Goal: Task Accomplishment & Management: Manage account settings

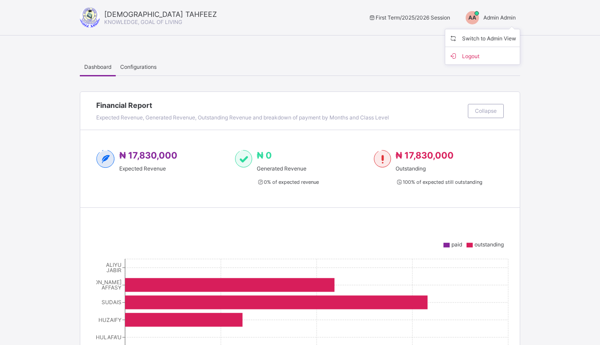
click at [350, 64] on div "Dashboard Configurations" at bounding box center [300, 67] width 441 height 18
drag, startPoint x: 504, startPoint y: 12, endPoint x: 501, endPoint y: 18, distance: 6.4
click at [501, 18] on div "AA Admin Admin" at bounding box center [488, 17] width 63 height 13
click at [501, 18] on span "Admin Admin" at bounding box center [500, 17] width 32 height 7
click at [507, 14] on span "Admin Admin" at bounding box center [500, 17] width 32 height 7
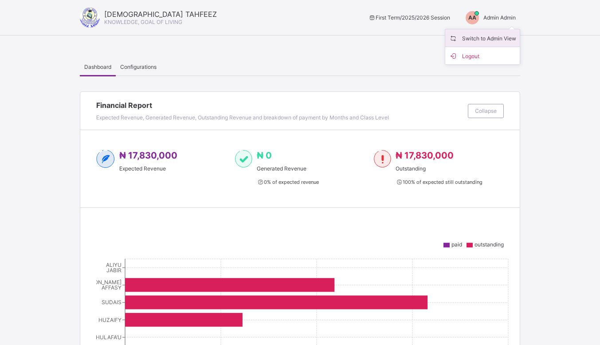
click at [485, 34] on span "Switch to Admin View" at bounding box center [482, 38] width 67 height 10
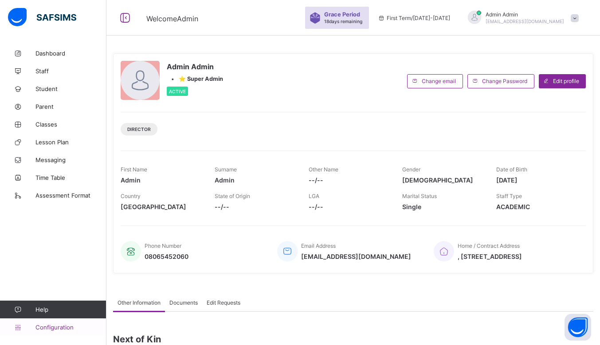
click at [44, 324] on span "Configuration" at bounding box center [70, 326] width 71 height 7
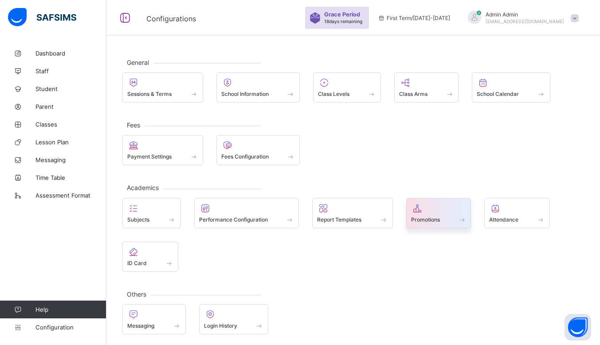
click at [440, 217] on span "Promotions" at bounding box center [425, 219] width 29 height 7
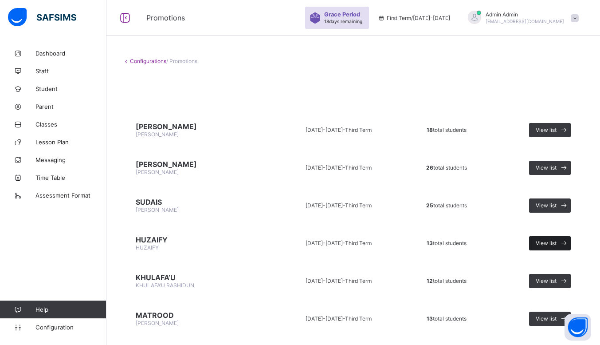
click at [569, 242] on icon at bounding box center [564, 243] width 9 height 8
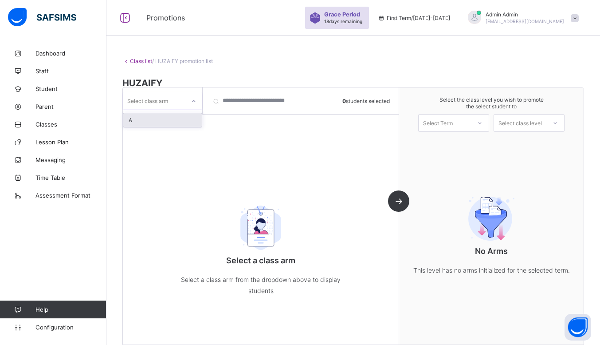
click at [188, 102] on div at bounding box center [193, 101] width 15 height 14
click at [155, 118] on div "A" at bounding box center [162, 120] width 79 height 14
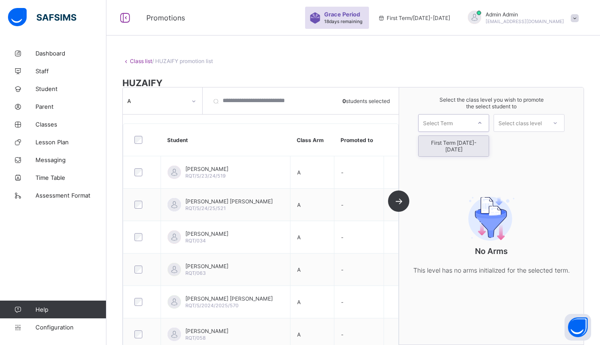
click at [481, 121] on div at bounding box center [480, 122] width 16 height 15
click at [469, 144] on div "First Term [DATE]-[DATE]" at bounding box center [454, 146] width 70 height 20
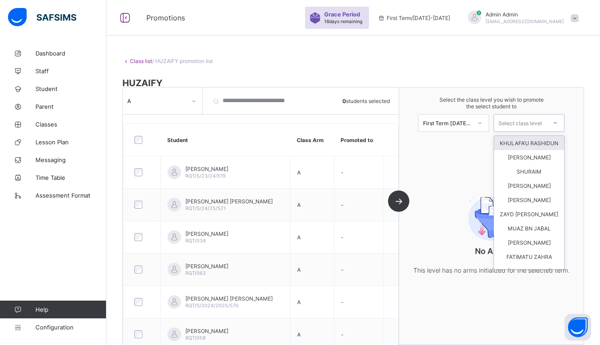
click at [554, 127] on div at bounding box center [556, 122] width 16 height 15
click at [364, 70] on div "Class list / HUZAIFY promotion list HUZAIFY HUZAIFY • [DATE]-[DATE] Third Term …" at bounding box center [353, 200] width 494 height 313
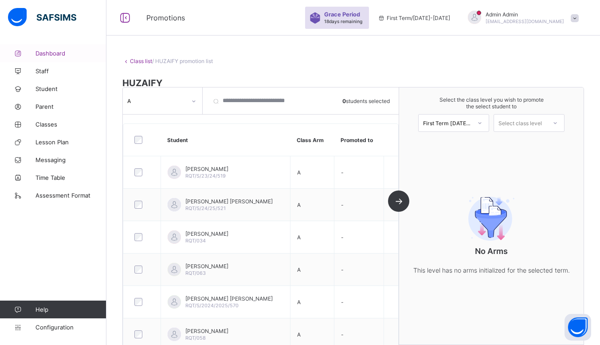
click at [54, 54] on span "Dashboard" at bounding box center [70, 53] width 71 height 7
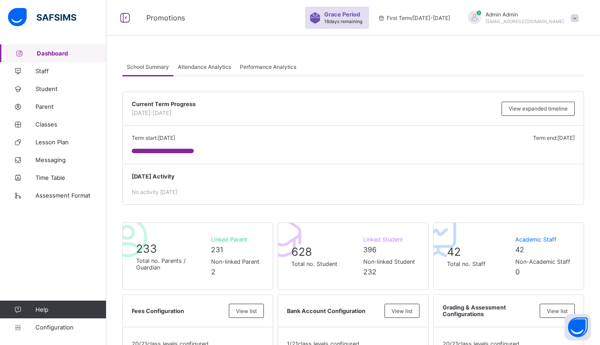
click at [557, 16] on span "Admin Admin" at bounding box center [525, 14] width 79 height 7
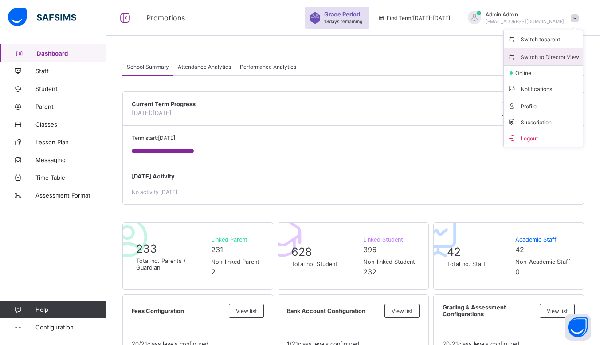
click at [545, 52] on span "Switch to Director View" at bounding box center [544, 56] width 72 height 10
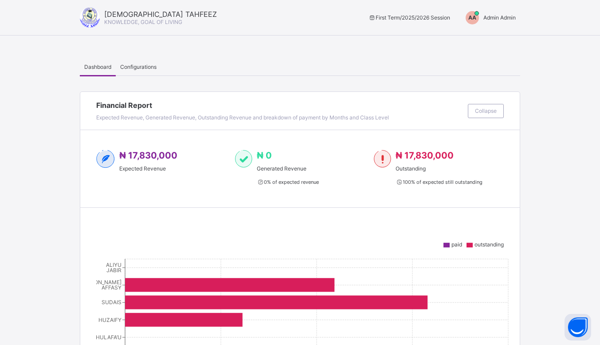
click at [498, 13] on div "AA Admin Admin" at bounding box center [488, 17] width 63 height 13
click at [490, 35] on span "Switch to Admin View" at bounding box center [482, 38] width 67 height 10
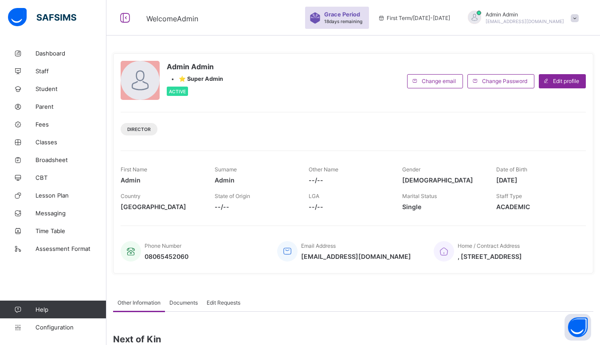
click at [550, 18] on div "Admin Admin [EMAIL_ADDRESS][DOMAIN_NAME]" at bounding box center [525, 17] width 79 height 13
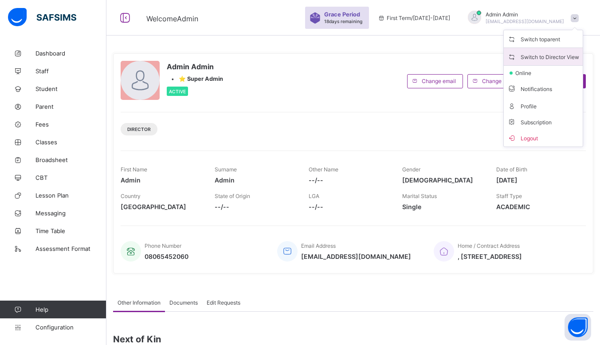
click at [543, 52] on span "Switch to Director View" at bounding box center [544, 56] width 72 height 10
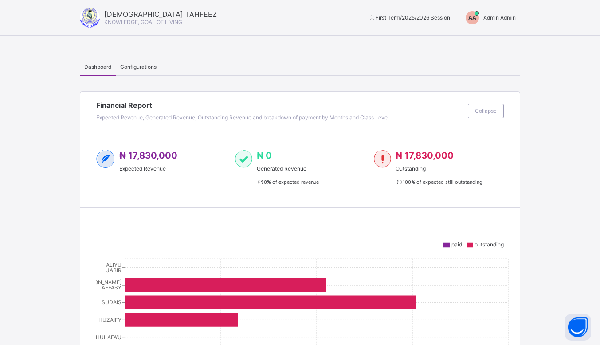
click at [512, 18] on span "Admin Admin" at bounding box center [500, 17] width 32 height 7
click at [497, 37] on span "Switch to Admin View" at bounding box center [482, 38] width 67 height 10
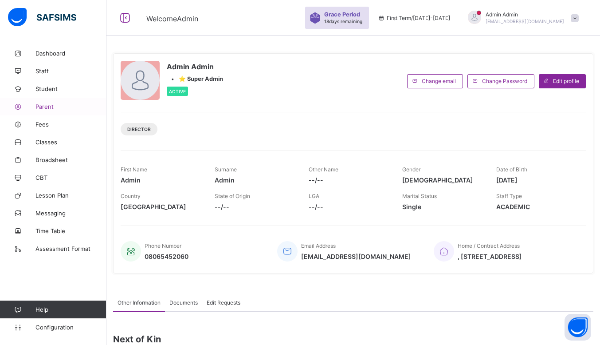
click at [59, 111] on link "Parent" at bounding box center [53, 107] width 106 height 18
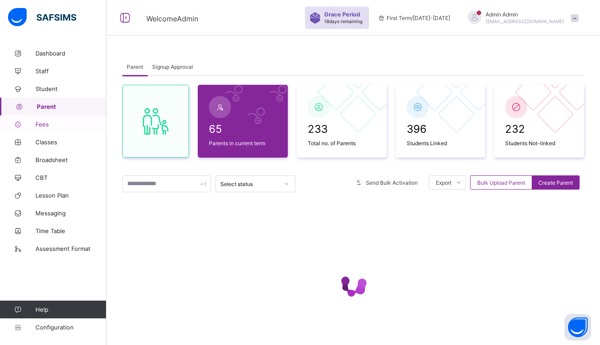
click at [48, 125] on span "Fees" at bounding box center [70, 124] width 71 height 7
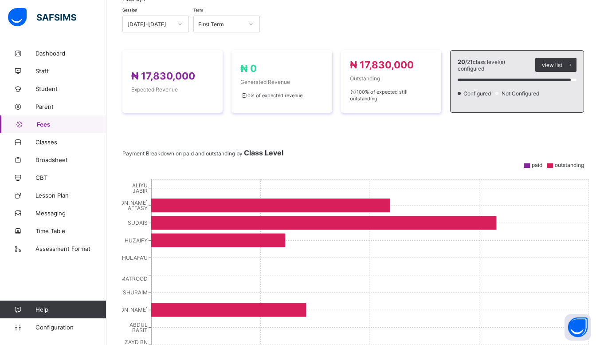
scroll to position [105, 0]
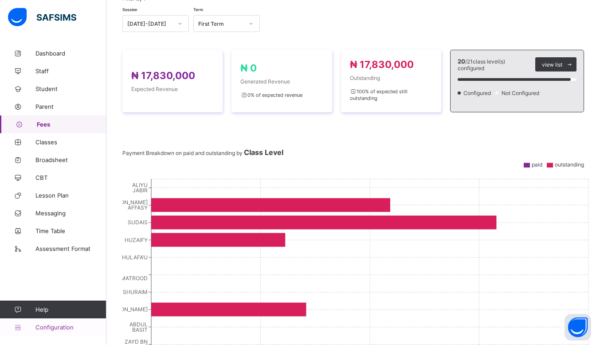
click at [51, 322] on link "Configuration" at bounding box center [53, 327] width 106 height 18
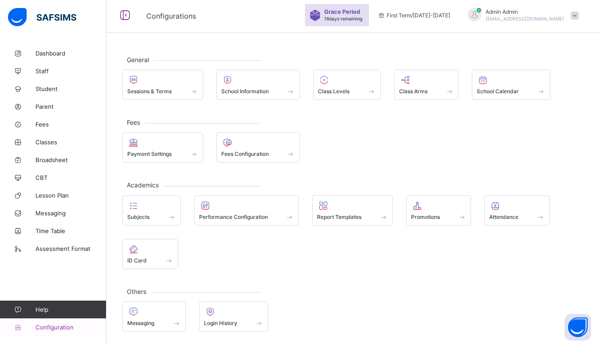
scroll to position [4, 0]
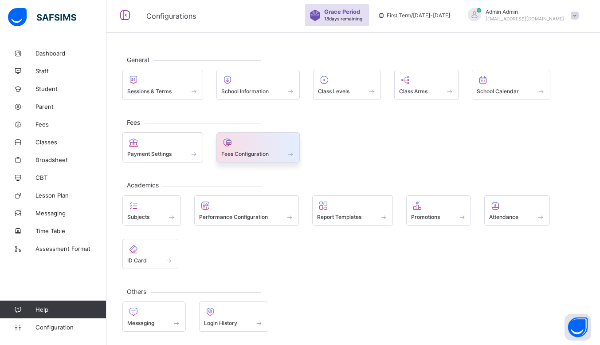
click at [276, 150] on div "Fees Configuration" at bounding box center [258, 154] width 74 height 8
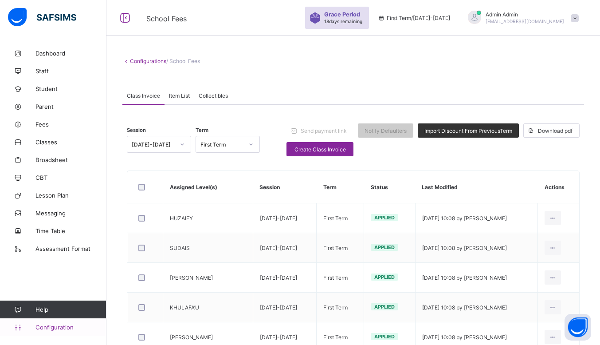
click at [62, 324] on span "Configuration" at bounding box center [70, 326] width 71 height 7
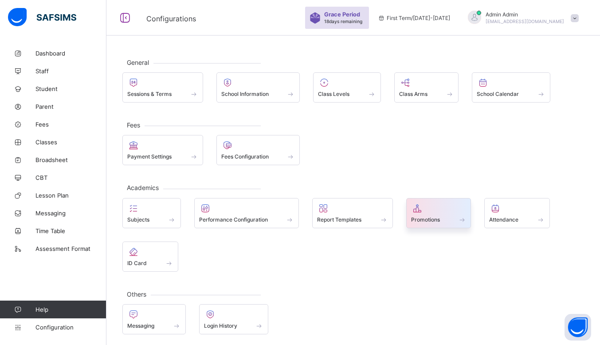
click at [446, 216] on div "Promotions" at bounding box center [438, 220] width 55 height 8
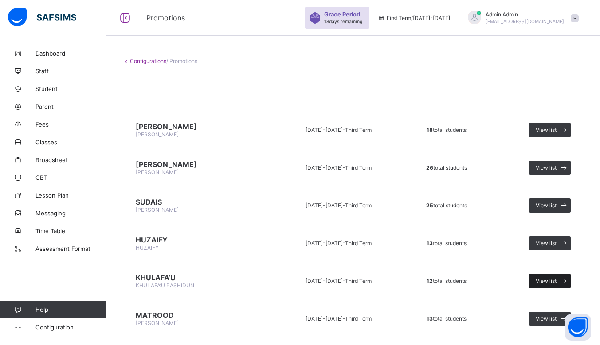
click at [568, 279] on icon at bounding box center [564, 280] width 9 height 8
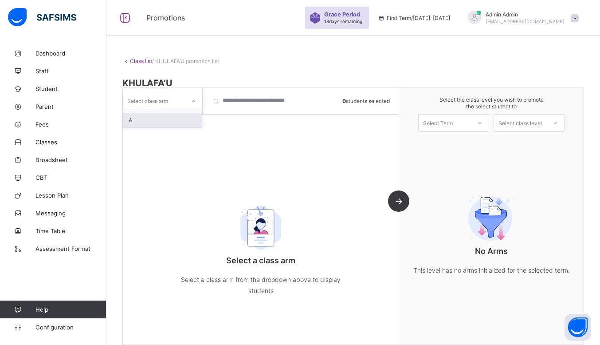
click at [193, 104] on icon at bounding box center [193, 101] width 5 height 9
click at [169, 122] on div "A" at bounding box center [162, 120] width 79 height 14
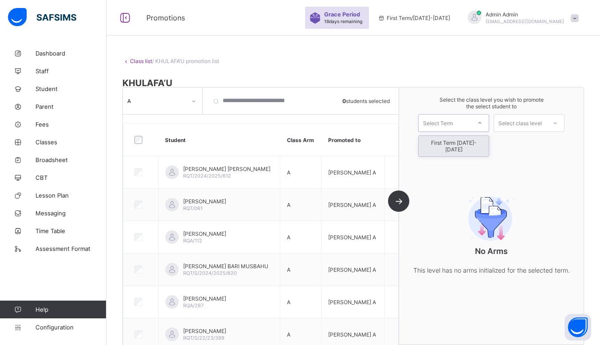
click at [481, 117] on div at bounding box center [480, 122] width 16 height 15
click at [466, 144] on div "First Term [DATE]-[DATE]" at bounding box center [454, 146] width 70 height 20
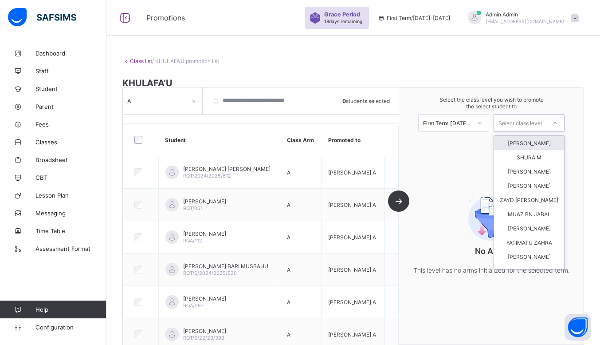
click at [542, 123] on div "Select class level" at bounding box center [520, 123] width 43 height 18
type input "**"
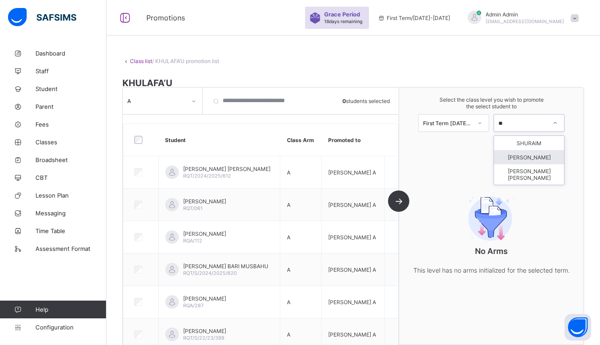
click at [533, 156] on div "[PERSON_NAME]" at bounding box center [529, 157] width 70 height 14
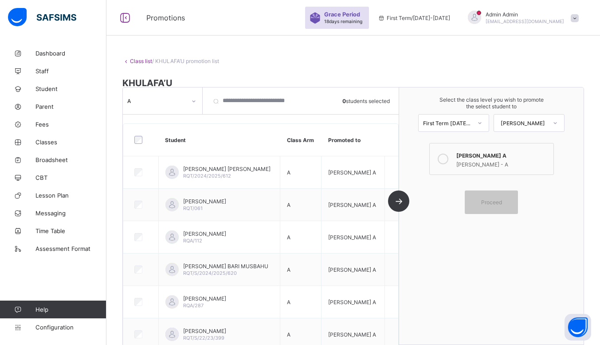
click at [446, 158] on icon at bounding box center [443, 159] width 11 height 11
click at [399, 203] on div "A 0 students selected Student Class Arm Promoted to [PERSON_NAME] [PERSON_NAME]…" at bounding box center [261, 215] width 276 height 257
click at [399, 198] on div "A 0 students selected Student Class Arm Promoted to [PERSON_NAME] [PERSON_NAME]…" at bounding box center [261, 215] width 276 height 257
click at [512, 205] on div "Proceed" at bounding box center [491, 202] width 53 height 24
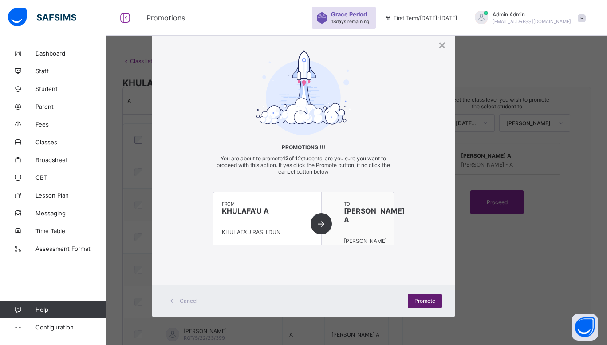
click at [426, 297] on div "Promote" at bounding box center [425, 301] width 34 height 14
click at [425, 296] on div "Promote" at bounding box center [425, 301] width 34 height 14
click at [426, 302] on span "Promote" at bounding box center [424, 300] width 21 height 7
click at [176, 302] on icon at bounding box center [172, 301] width 7 height 6
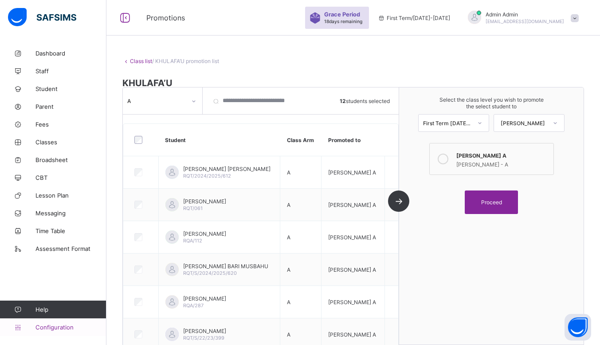
click at [48, 327] on span "Configuration" at bounding box center [70, 326] width 71 height 7
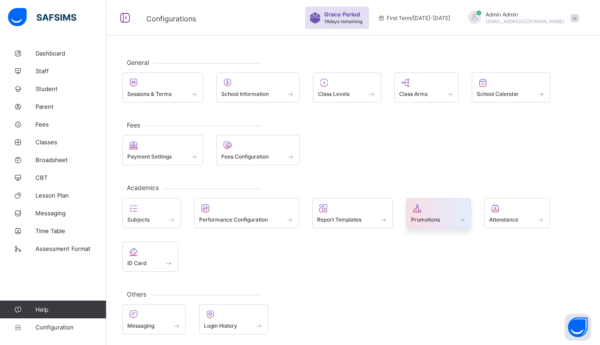
click at [435, 209] on div at bounding box center [438, 208] width 55 height 11
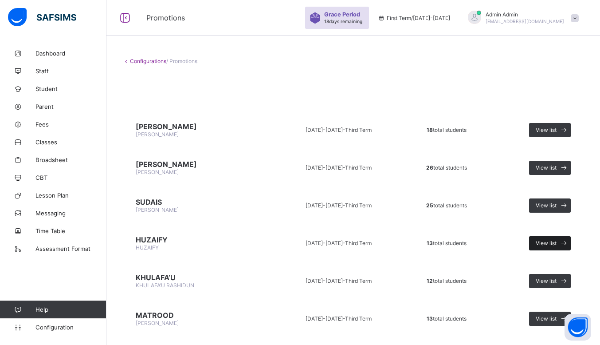
click at [552, 240] on span "View list" at bounding box center [546, 243] width 21 height 7
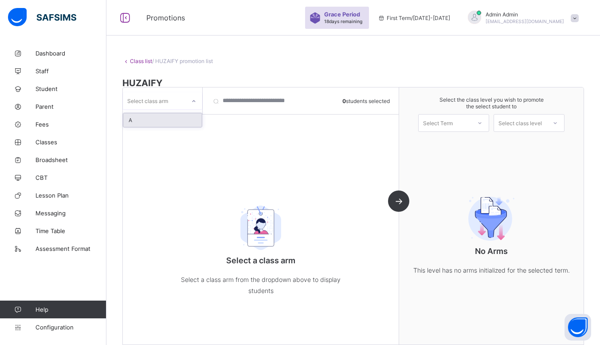
click at [184, 99] on div "Select class arm" at bounding box center [154, 101] width 63 height 12
click at [145, 122] on div "A" at bounding box center [162, 120] width 79 height 14
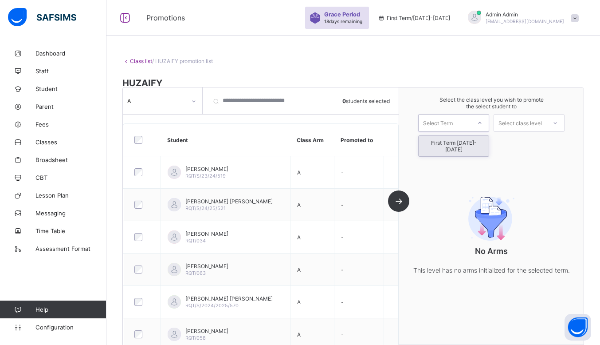
click at [468, 124] on div "Select Term" at bounding box center [445, 123] width 52 height 12
click at [459, 145] on div "First Term [DATE]-[DATE]" at bounding box center [454, 146] width 70 height 20
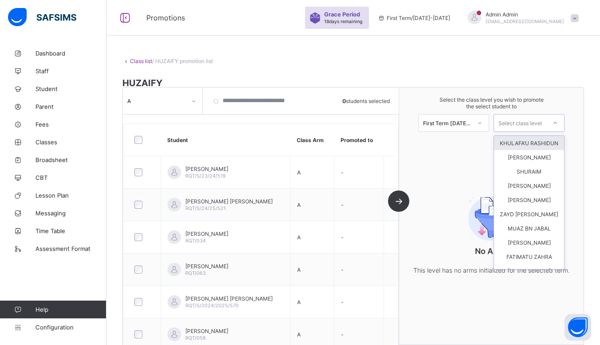
click at [556, 126] on div at bounding box center [556, 122] width 16 height 15
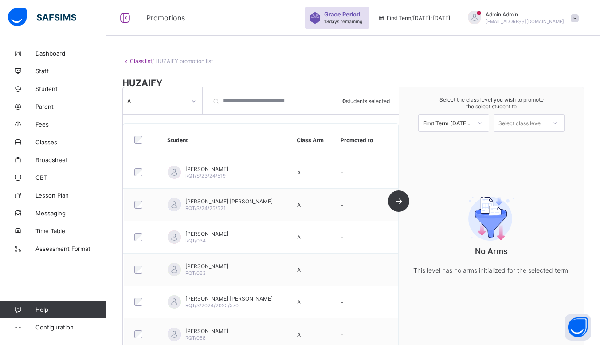
click at [137, 60] on link "Class list" at bounding box center [141, 61] width 22 height 7
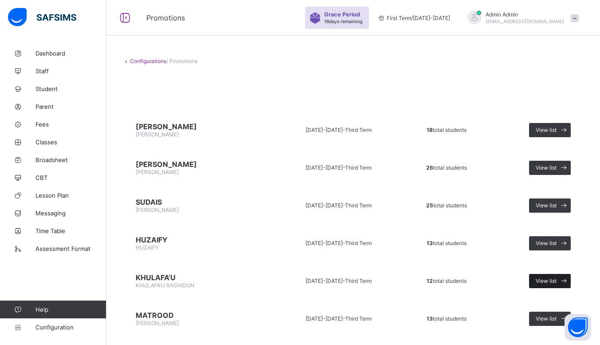
click at [557, 279] on span "View list" at bounding box center [546, 280] width 21 height 7
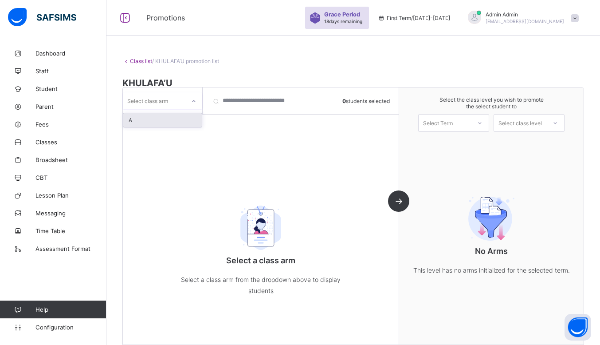
click at [189, 105] on div at bounding box center [193, 101] width 15 height 14
click at [163, 120] on div "A" at bounding box center [162, 120] width 79 height 14
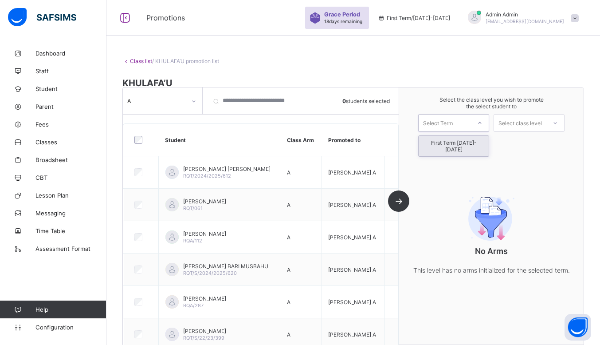
click at [467, 122] on div "Select Term" at bounding box center [445, 123] width 52 height 12
click at [449, 144] on div "First Term [DATE]-[DATE]" at bounding box center [454, 146] width 70 height 20
click at [538, 119] on div "Select class level" at bounding box center [520, 123] width 43 height 18
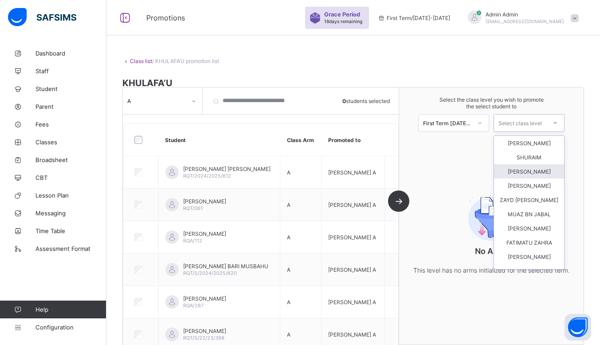
click at [537, 174] on div "[PERSON_NAME]" at bounding box center [529, 171] width 70 height 14
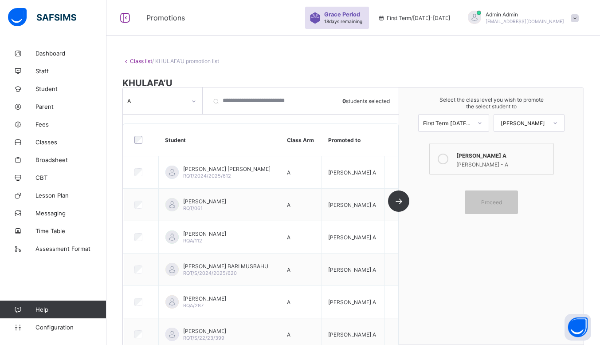
click at [449, 158] on icon at bounding box center [443, 159] width 11 height 11
click at [510, 202] on span "Proceed" at bounding box center [492, 202] width 40 height 7
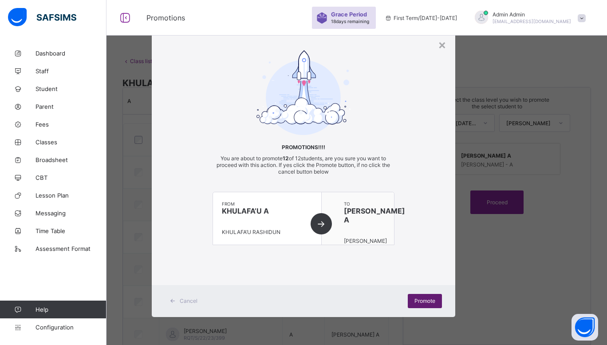
click at [421, 298] on span "Promote" at bounding box center [424, 300] width 21 height 7
click at [444, 47] on div "×" at bounding box center [442, 44] width 8 height 15
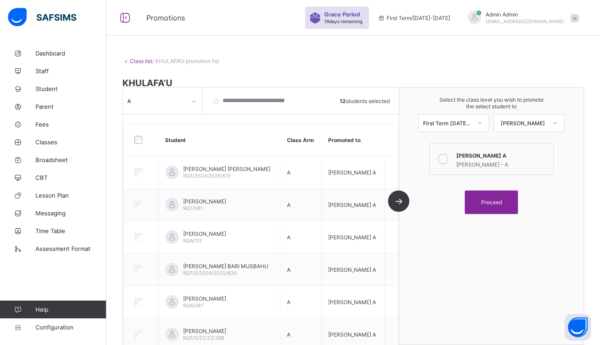
click at [133, 58] on link "Class list" at bounding box center [141, 61] width 22 height 7
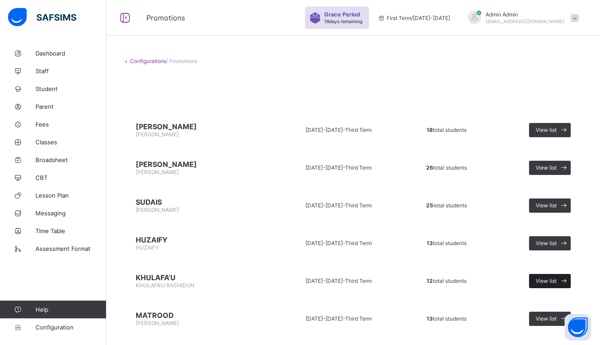
click at [568, 278] on icon at bounding box center [564, 280] width 9 height 8
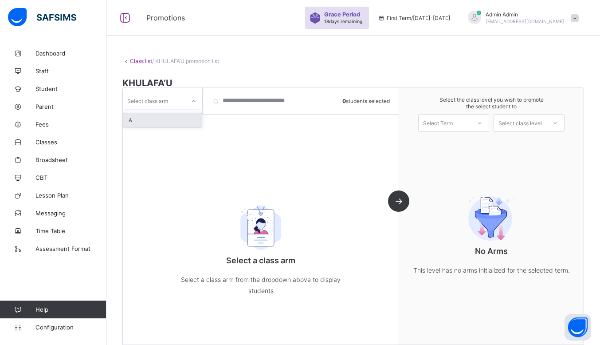
click at [179, 99] on div "Select class arm" at bounding box center [154, 101] width 63 height 12
click at [158, 124] on div "A" at bounding box center [162, 120] width 79 height 14
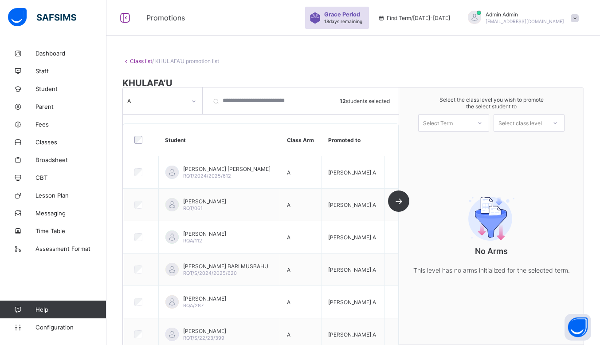
click at [133, 60] on link "Class list" at bounding box center [141, 61] width 22 height 7
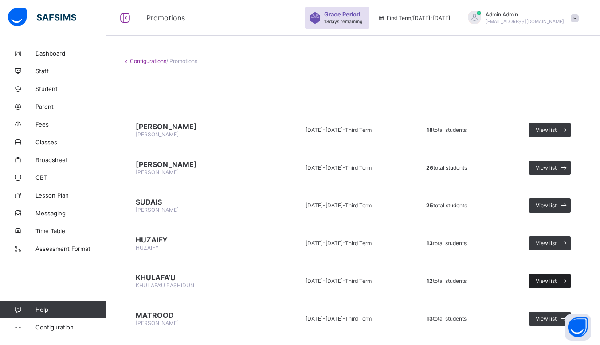
click at [566, 281] on span at bounding box center [564, 281] width 14 height 14
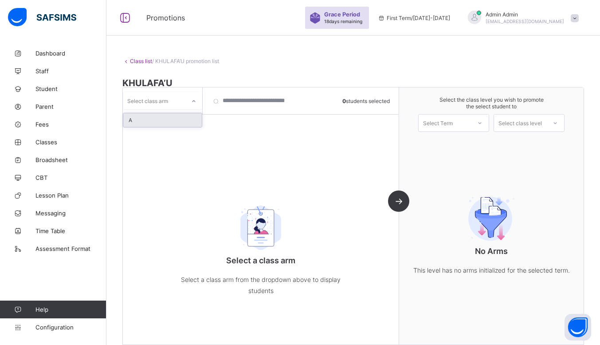
click at [193, 102] on icon at bounding box center [193, 101] width 5 height 9
click at [174, 122] on div "A" at bounding box center [162, 120] width 79 height 14
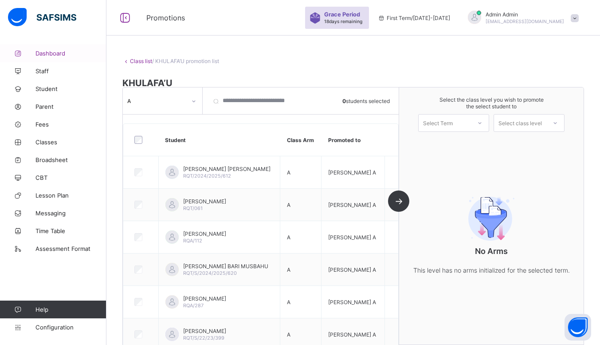
click at [67, 52] on span "Dashboard" at bounding box center [70, 53] width 71 height 7
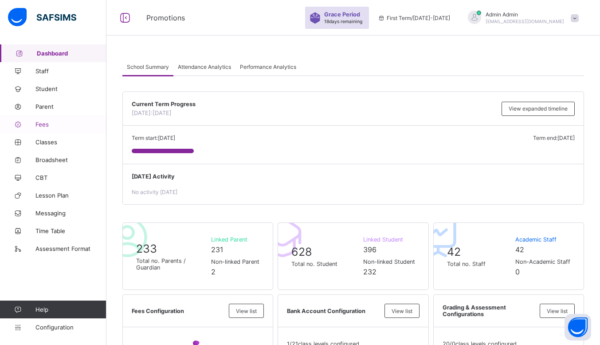
click at [64, 121] on span "Fees" at bounding box center [70, 124] width 71 height 7
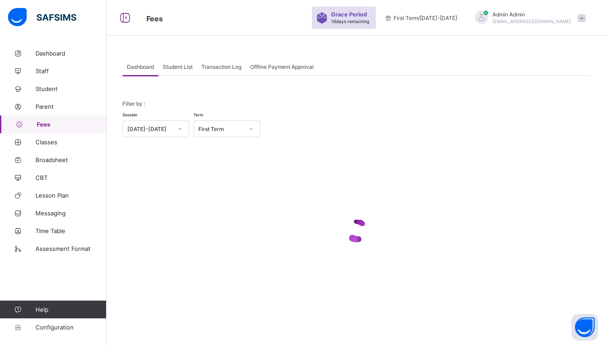
click at [195, 66] on div "Student List" at bounding box center [177, 67] width 39 height 18
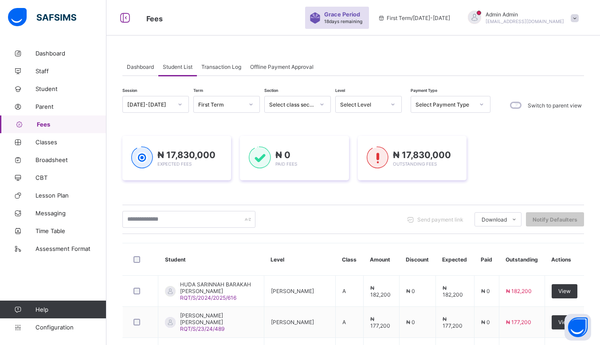
click at [144, 59] on div "Dashboard" at bounding box center [140, 67] width 36 height 18
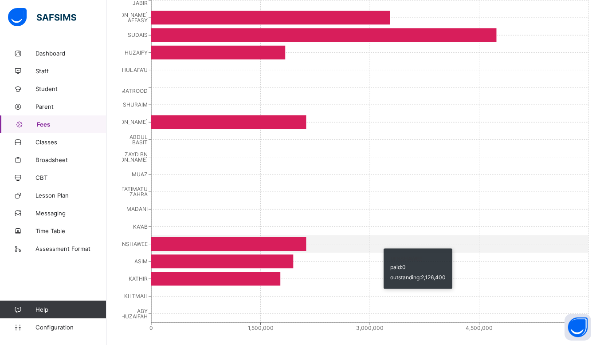
scroll to position [230, 0]
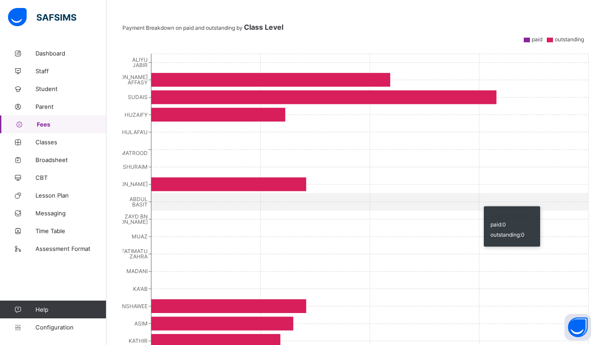
click at [183, 282] on icon "[PERSON_NAME] MATROOD SHURAIM [PERSON_NAME] [PERSON_NAME] ZAYD BN [PERSON_NAME]…" at bounding box center [356, 222] width 469 height 355
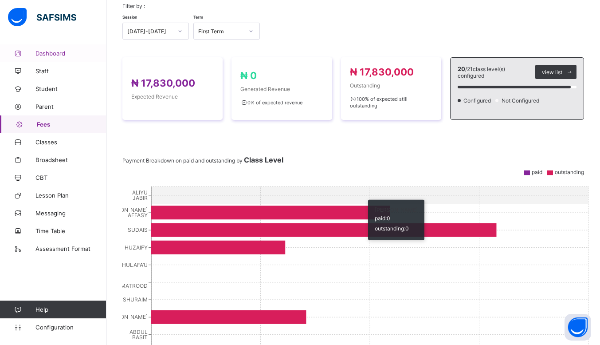
scroll to position [101, 0]
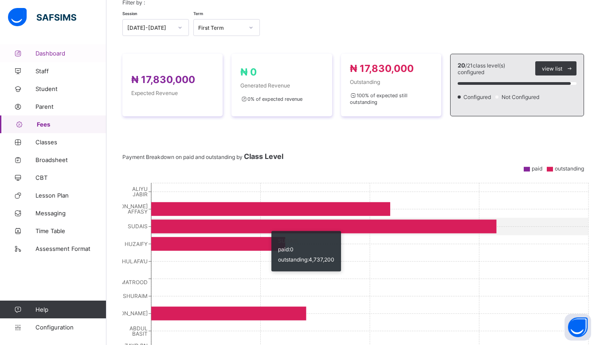
click at [71, 53] on span "Dashboard" at bounding box center [70, 53] width 71 height 7
